Goal: Task Accomplishment & Management: Manage account settings

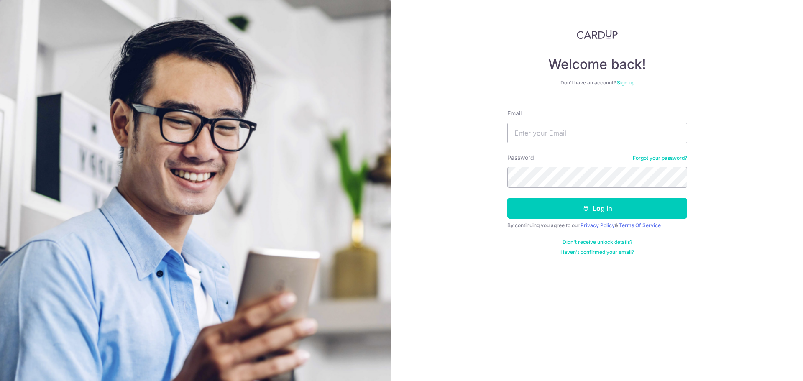
click at [531, 131] on input "Email" at bounding box center [598, 133] width 180 height 21
type input "[PERSON_NAME][EMAIL_ADDRESS][DOMAIN_NAME]"
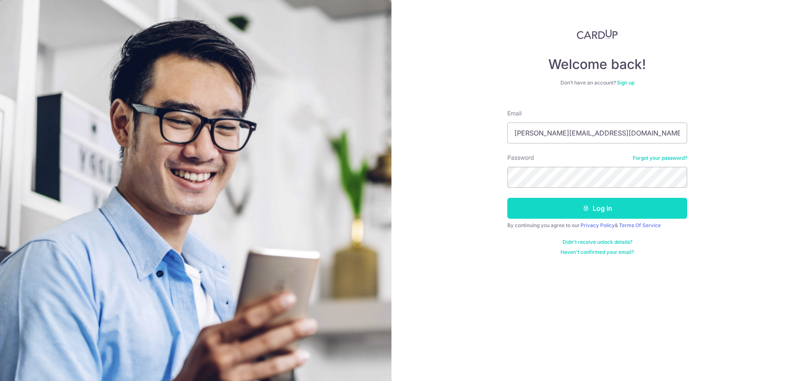
click at [559, 216] on button "Log in" at bounding box center [598, 208] width 180 height 21
